Goal: Transaction & Acquisition: Purchase product/service

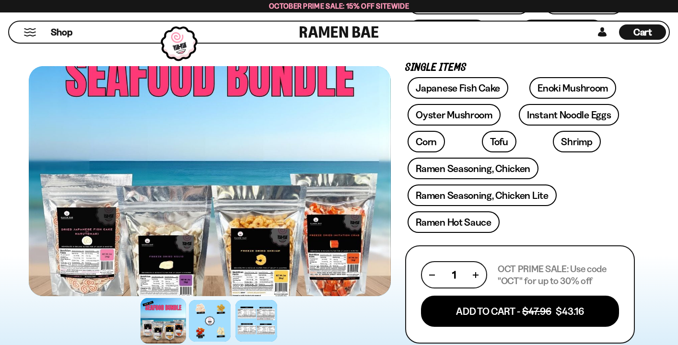
scroll to position [297, 0]
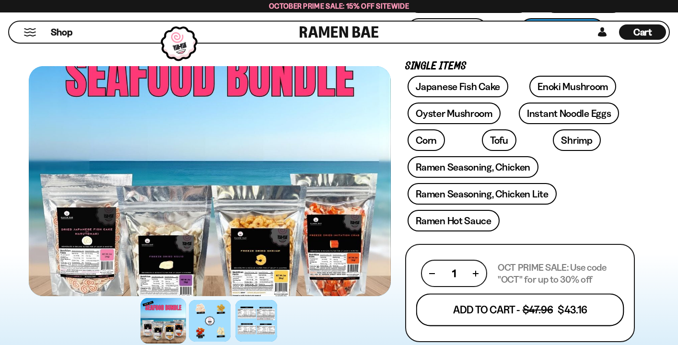
click at [567, 314] on button "Add To Cart - $47.96 $43.16" at bounding box center [520, 310] width 208 height 33
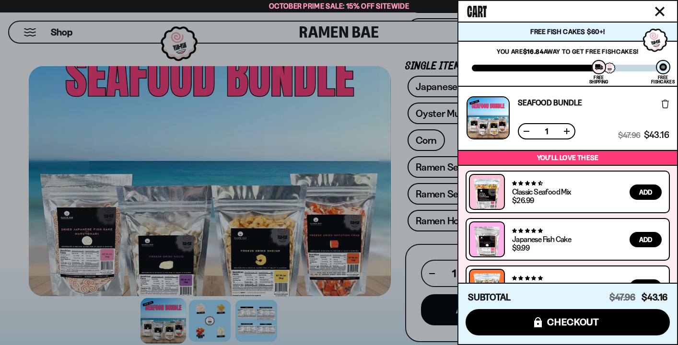
click at [400, 236] on div at bounding box center [339, 172] width 678 height 345
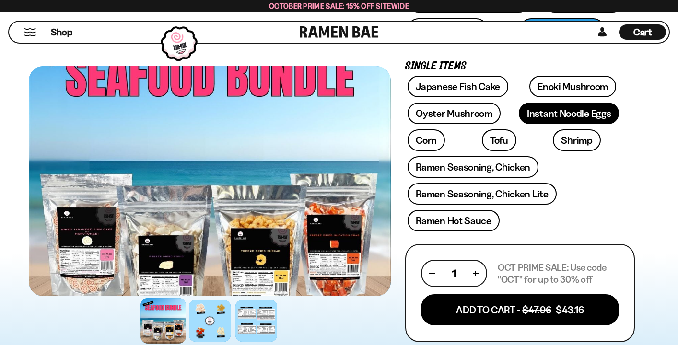
click at [604, 114] on link "Instant Noodle Eggs" at bounding box center [569, 114] width 100 height 22
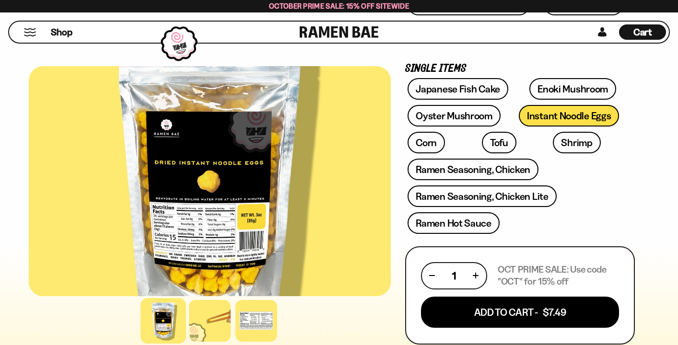
scroll to position [311, 0]
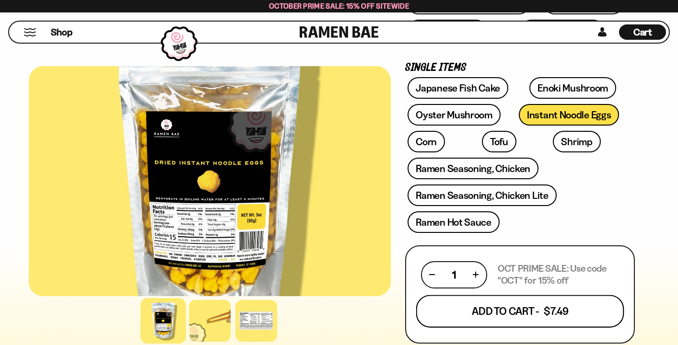
click at [531, 319] on button "Add To Cart - $7.49" at bounding box center [520, 311] width 208 height 33
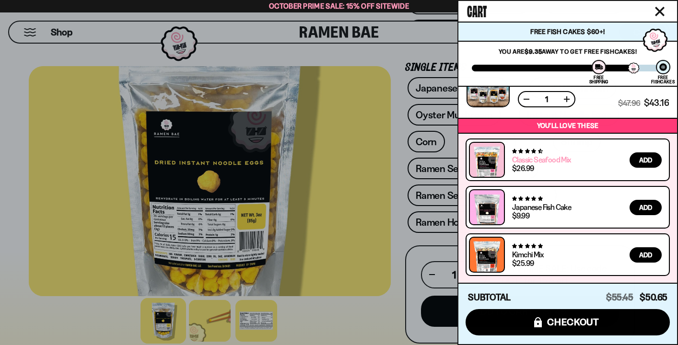
scroll to position [0, 0]
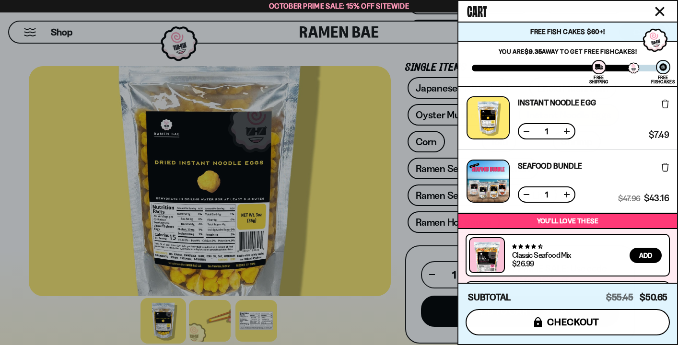
click at [565, 319] on span "checkout" at bounding box center [573, 322] width 52 height 11
